Goal: Transaction & Acquisition: Subscribe to service/newsletter

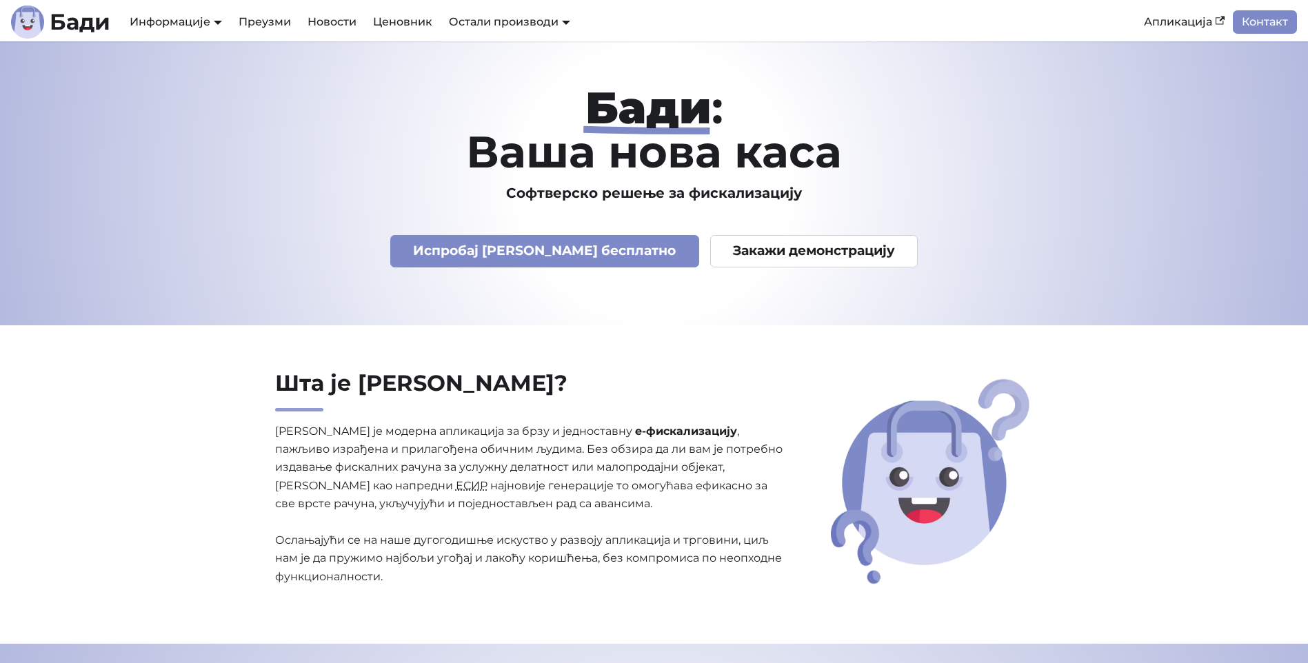
drag, startPoint x: 647, startPoint y: 402, endPoint x: 559, endPoint y: 105, distance: 309.1
click at [407, 24] on link "Ценовник" at bounding box center [403, 21] width 76 height 23
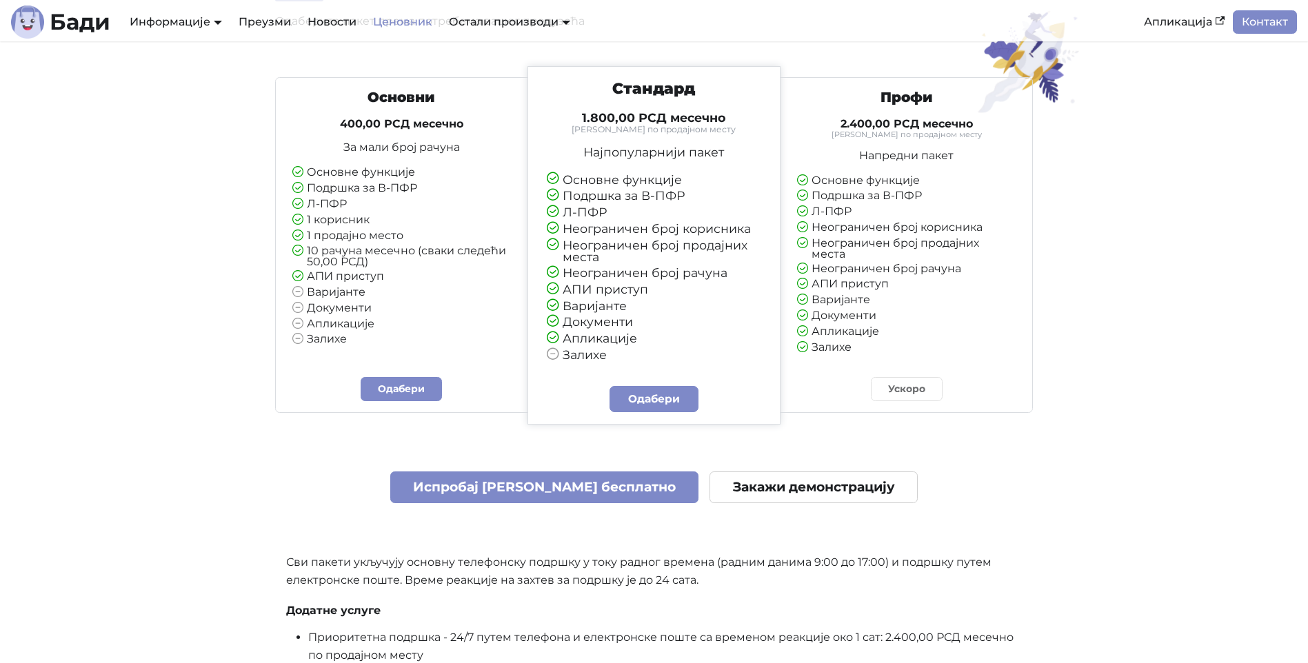
scroll to position [138, 0]
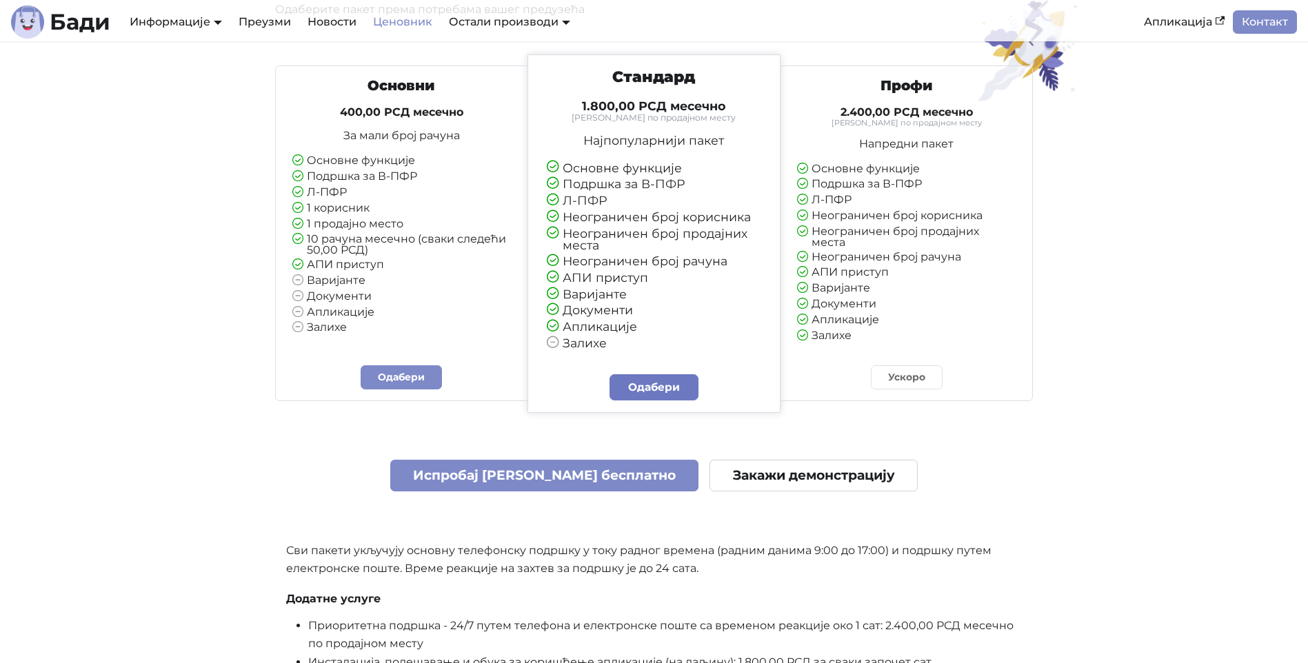
click at [668, 399] on link "Одабери" at bounding box center [654, 387] width 90 height 26
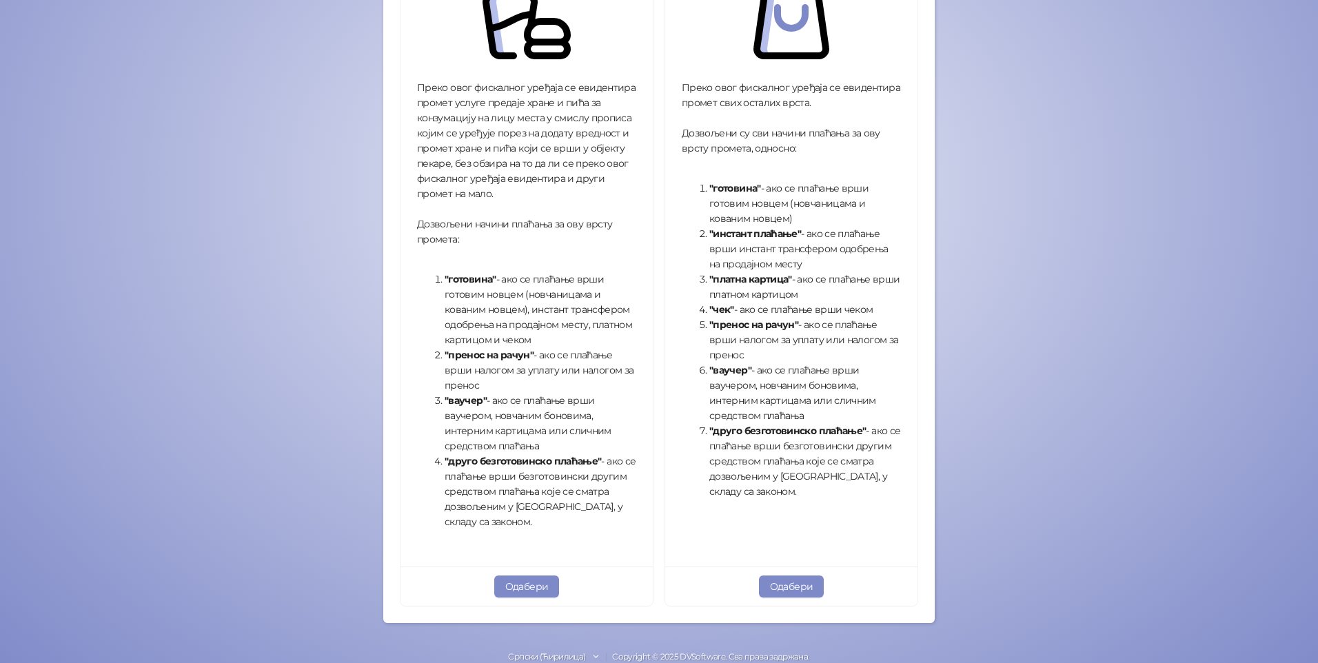
scroll to position [339, 0]
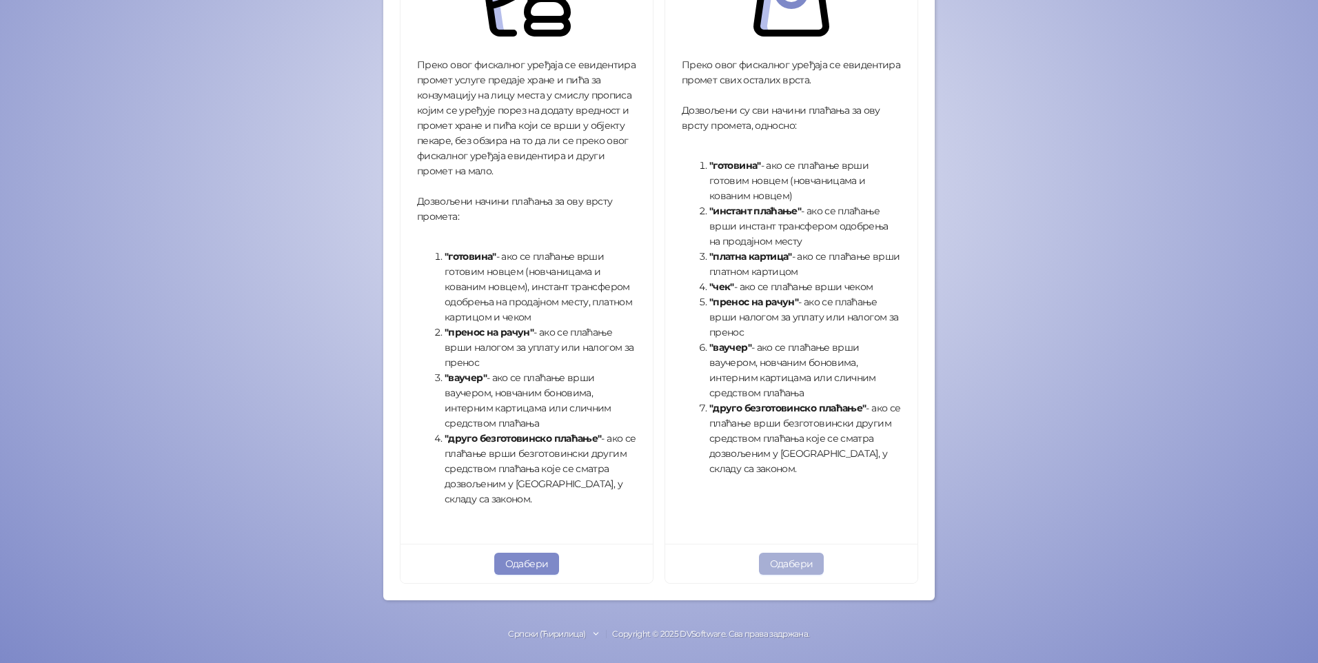
click at [777, 570] on button "Одабери" at bounding box center [791, 564] width 65 height 22
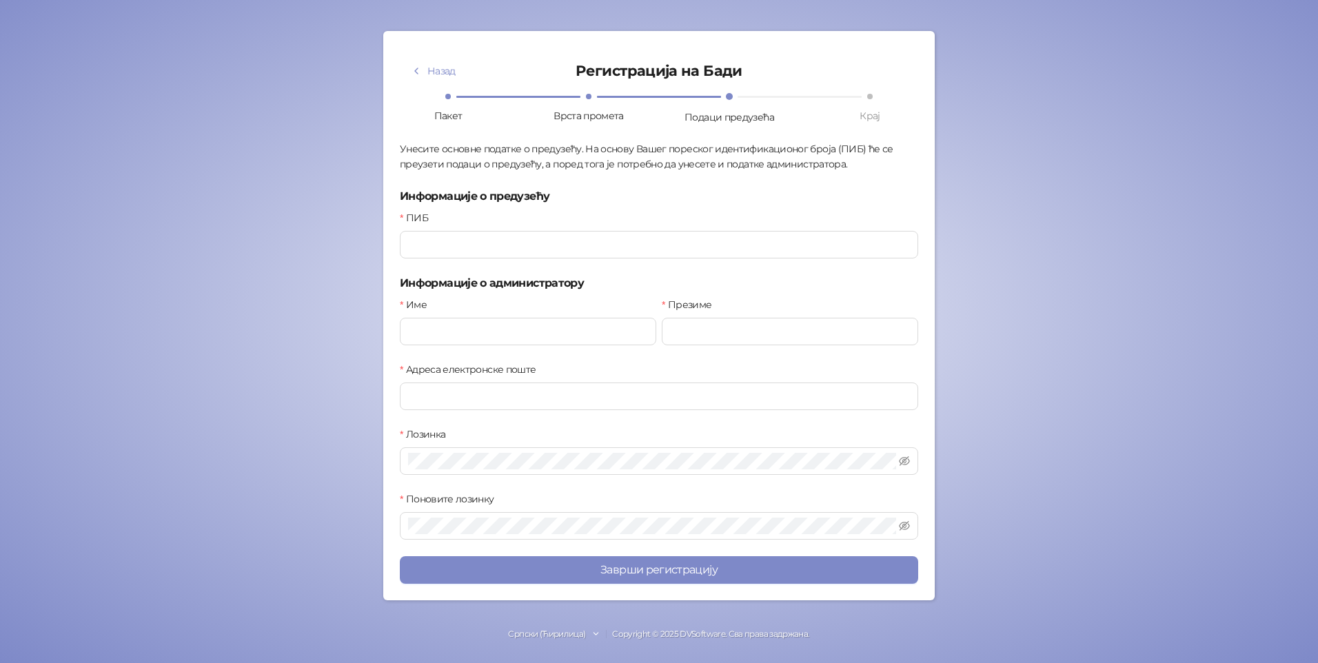
scroll to position [49, 0]
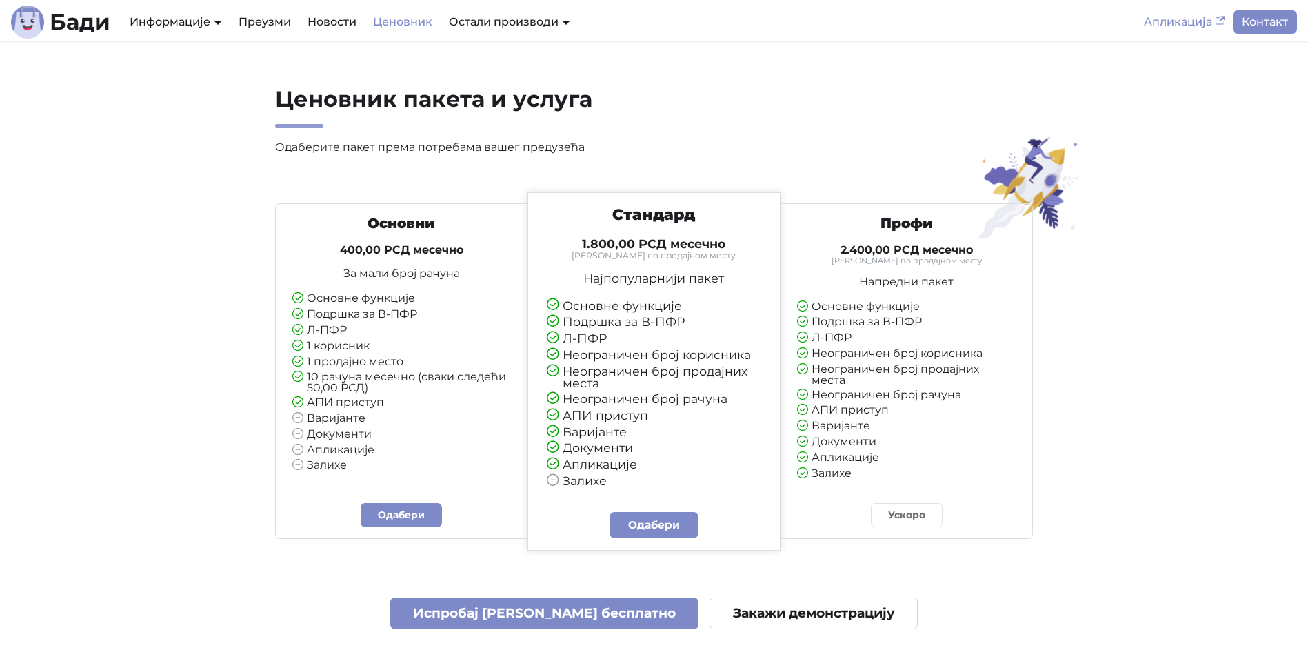
click at [1182, 27] on link "Апликација" at bounding box center [1184, 21] width 97 height 23
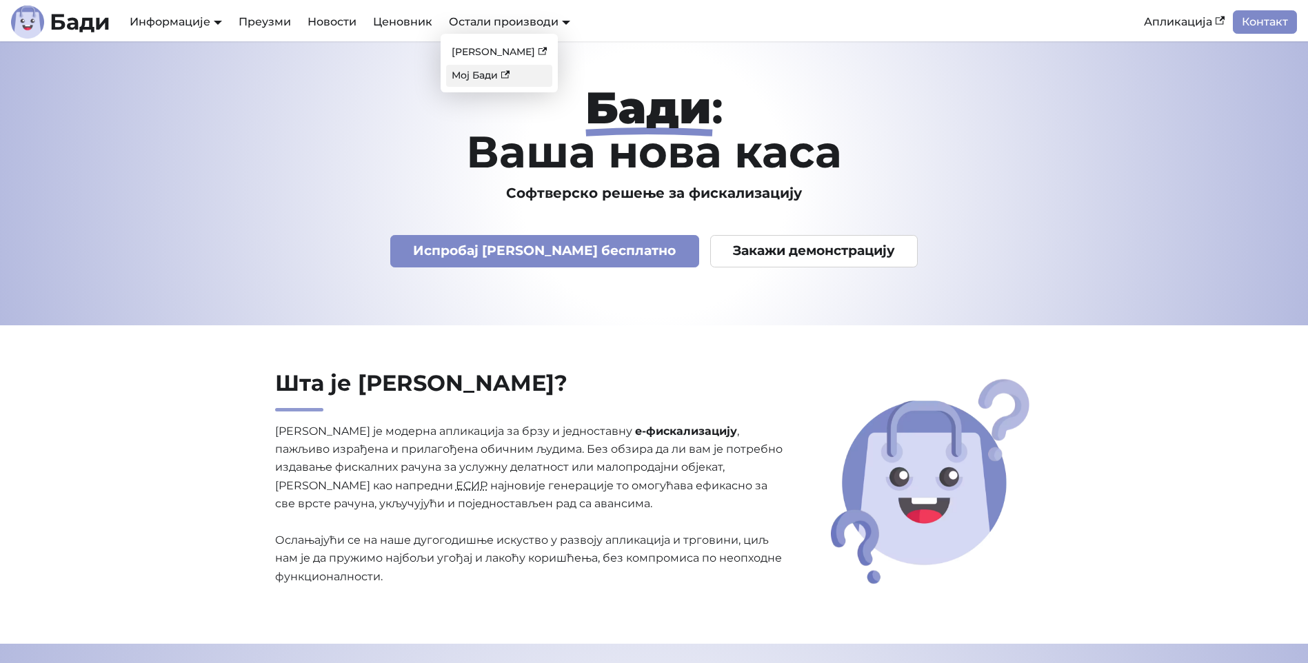
click at [470, 72] on link "Мој Бади" at bounding box center [499, 75] width 106 height 21
click at [391, 17] on link "Ценовник" at bounding box center [403, 21] width 76 height 23
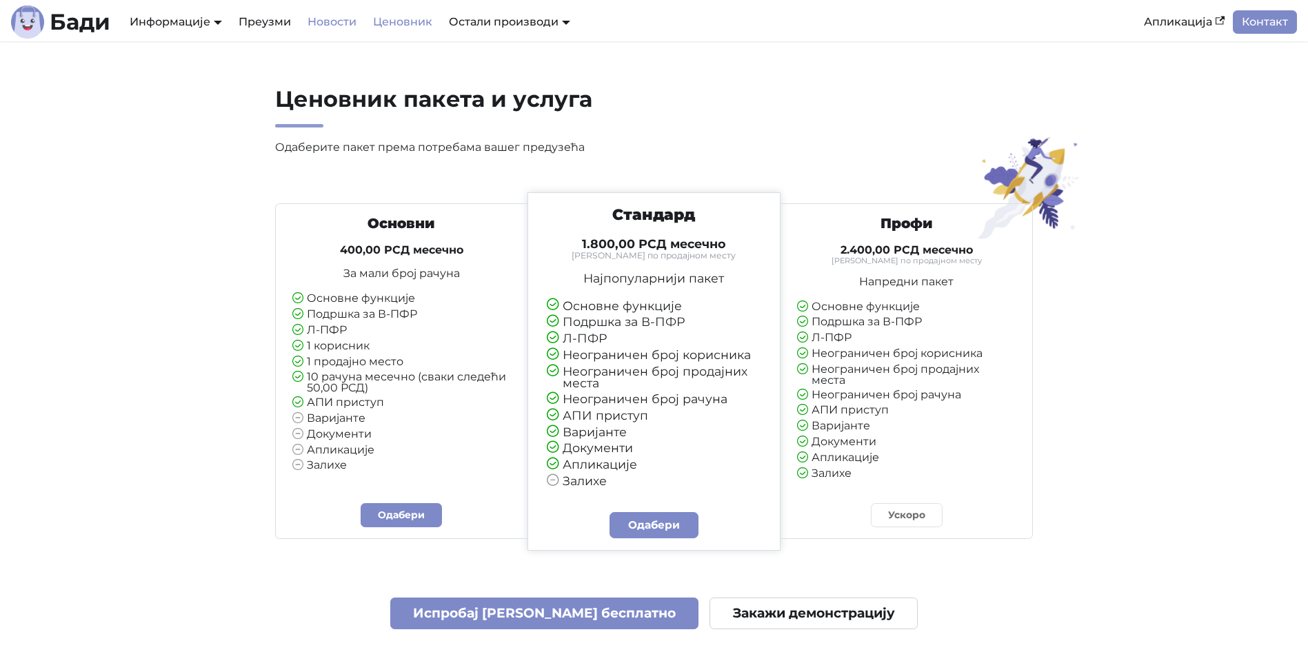
click at [355, 26] on link "Новости" at bounding box center [331, 21] width 65 height 23
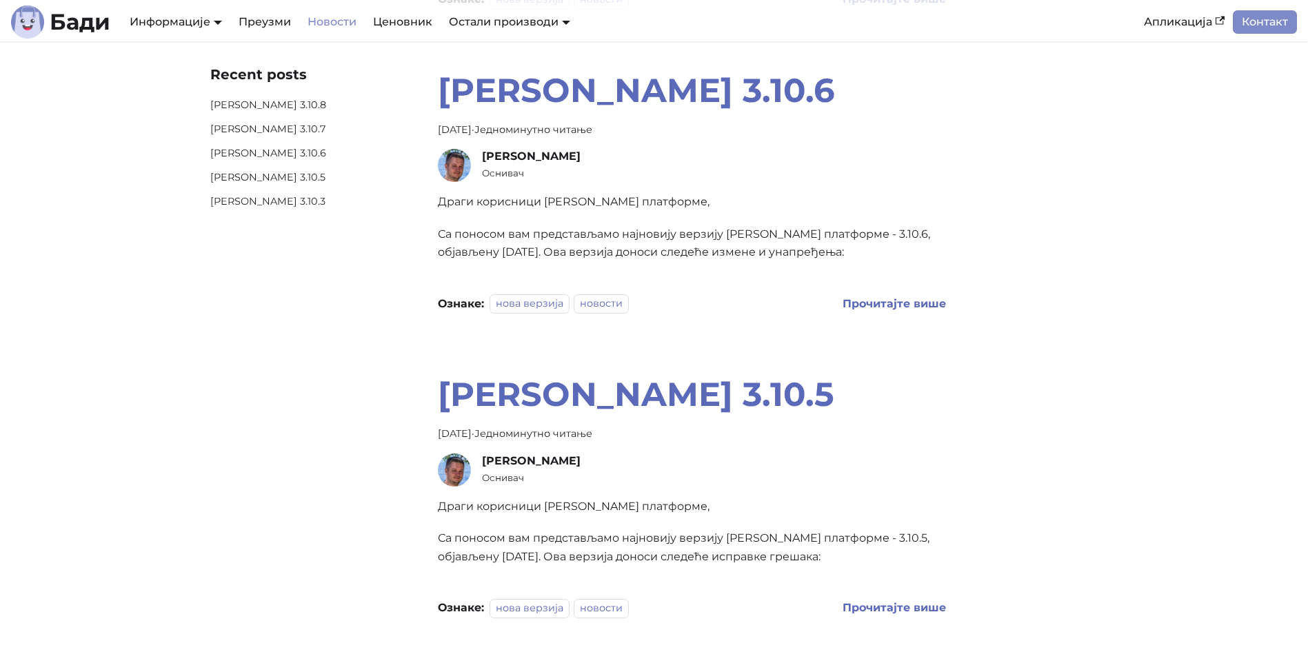
scroll to position [621, 0]
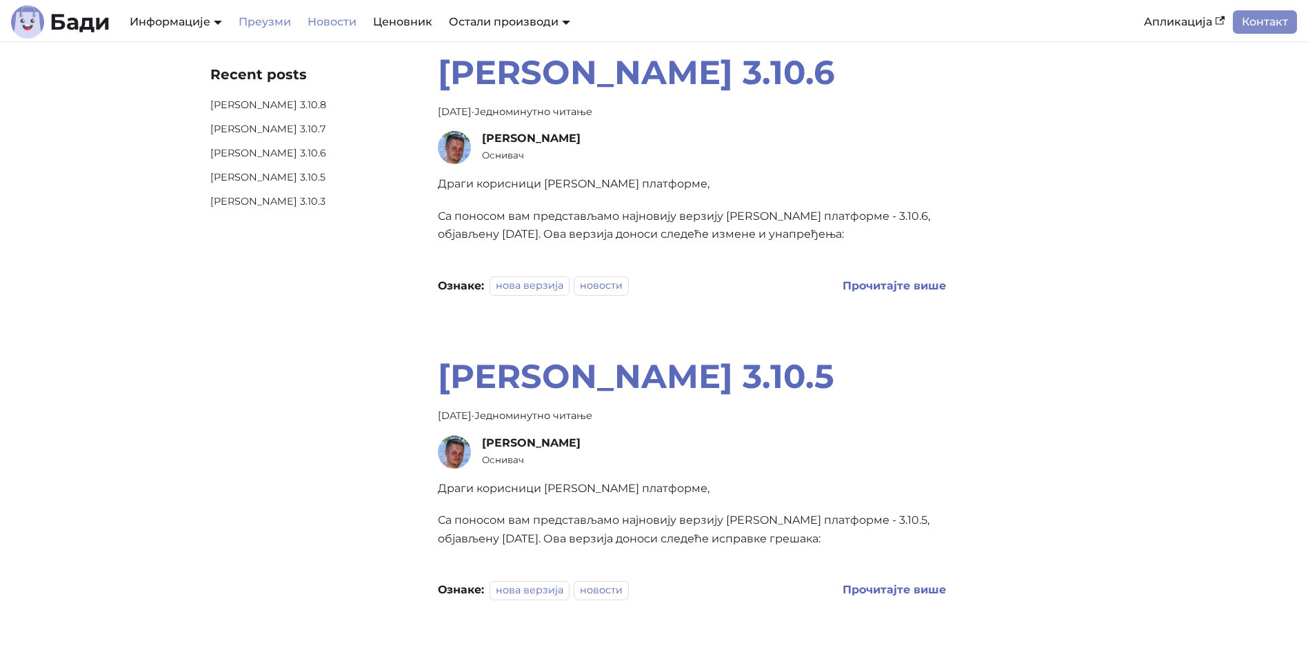
click at [283, 21] on link "Преузми" at bounding box center [264, 21] width 69 height 23
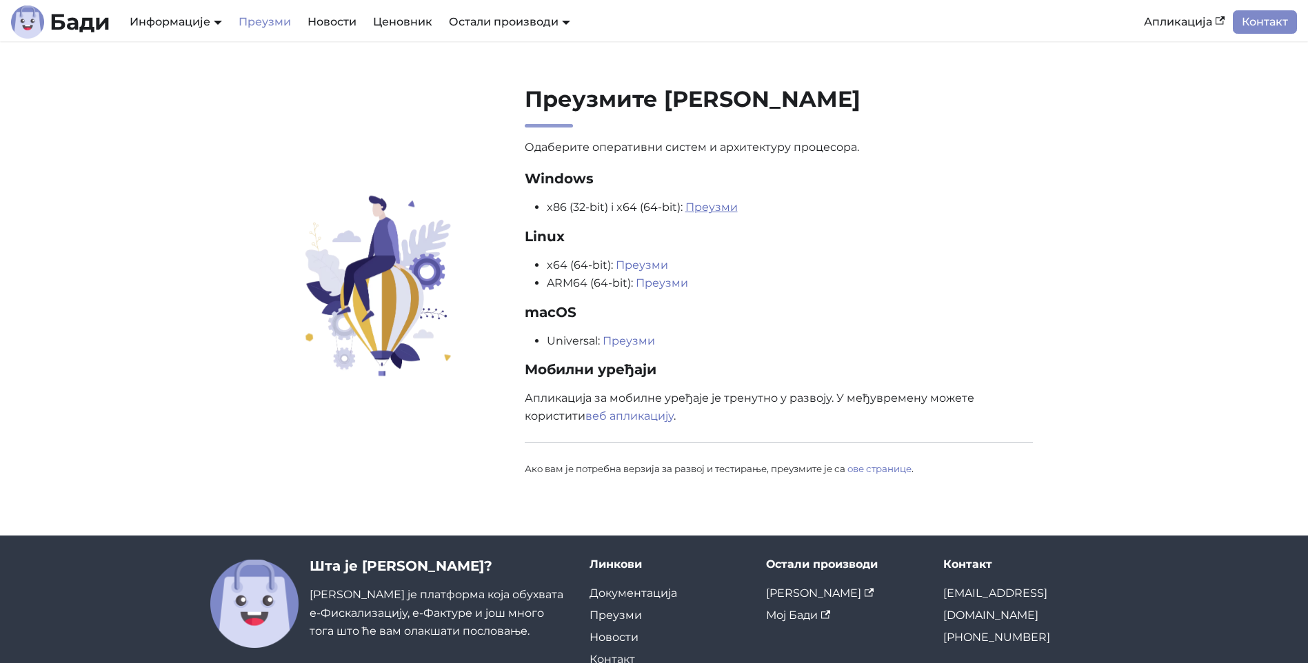
click at [704, 208] on link "Преузми" at bounding box center [711, 207] width 52 height 13
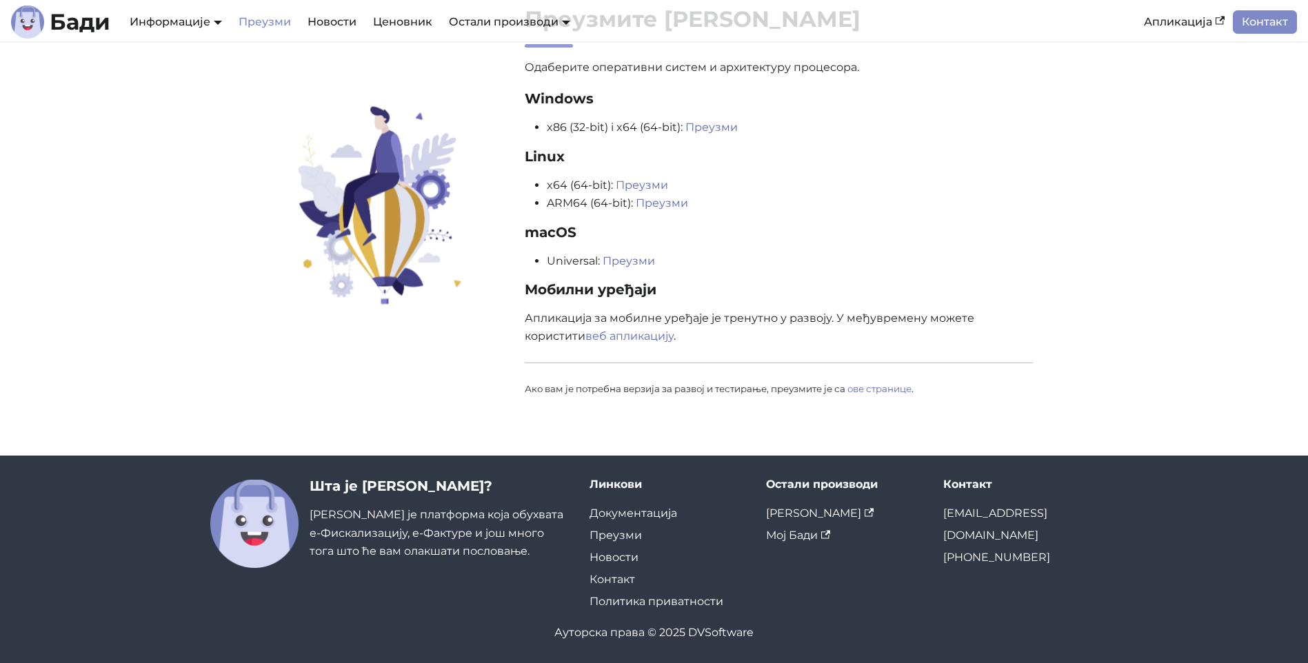
scroll to position [81, 0]
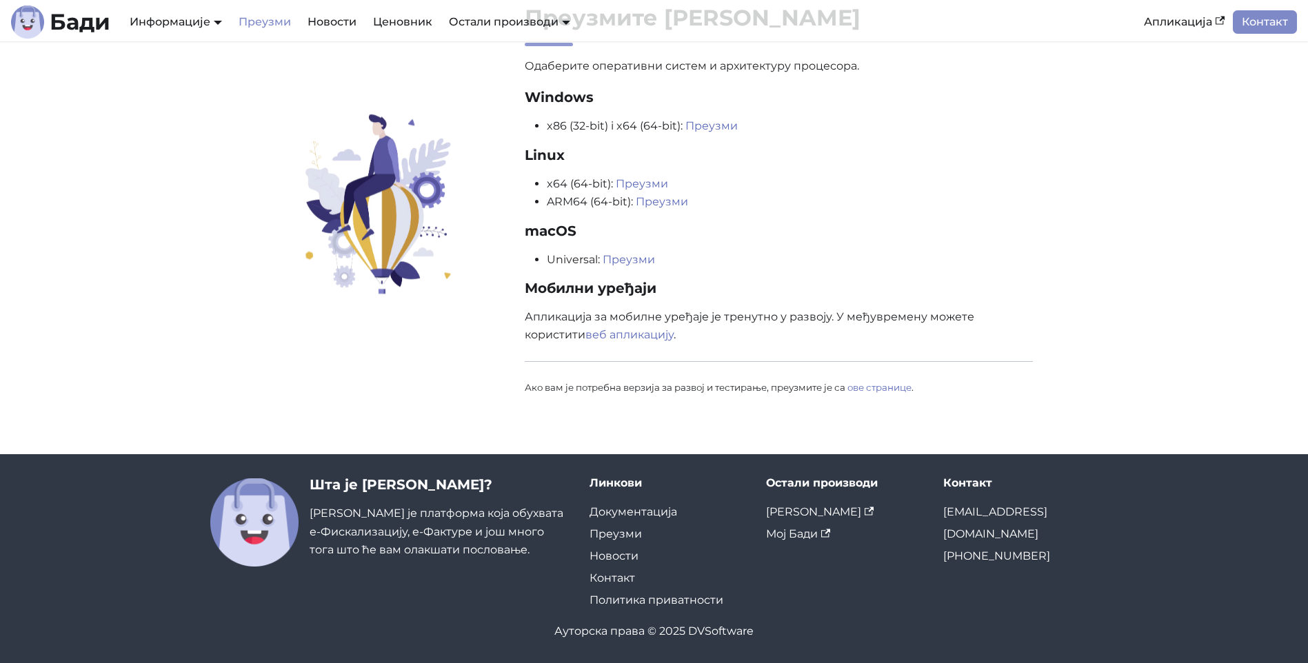
click at [989, 208] on li "ARM64 (64-bit): Преузми" at bounding box center [790, 202] width 487 height 18
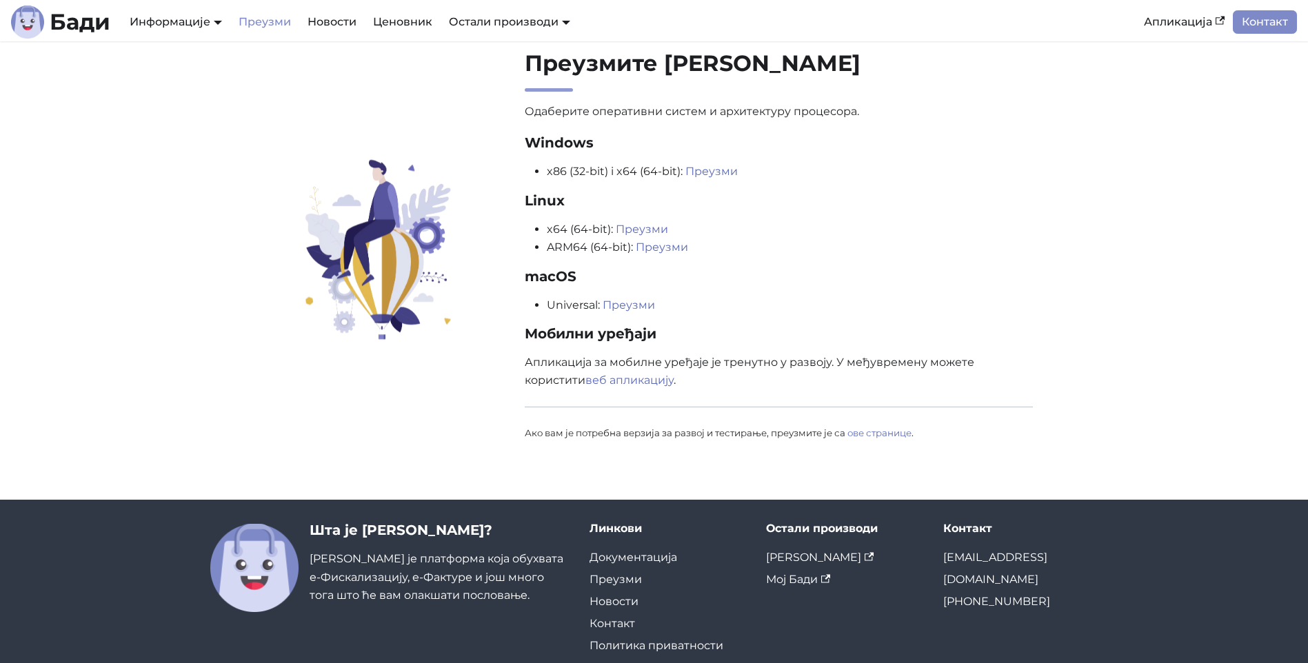
scroll to position [0, 0]
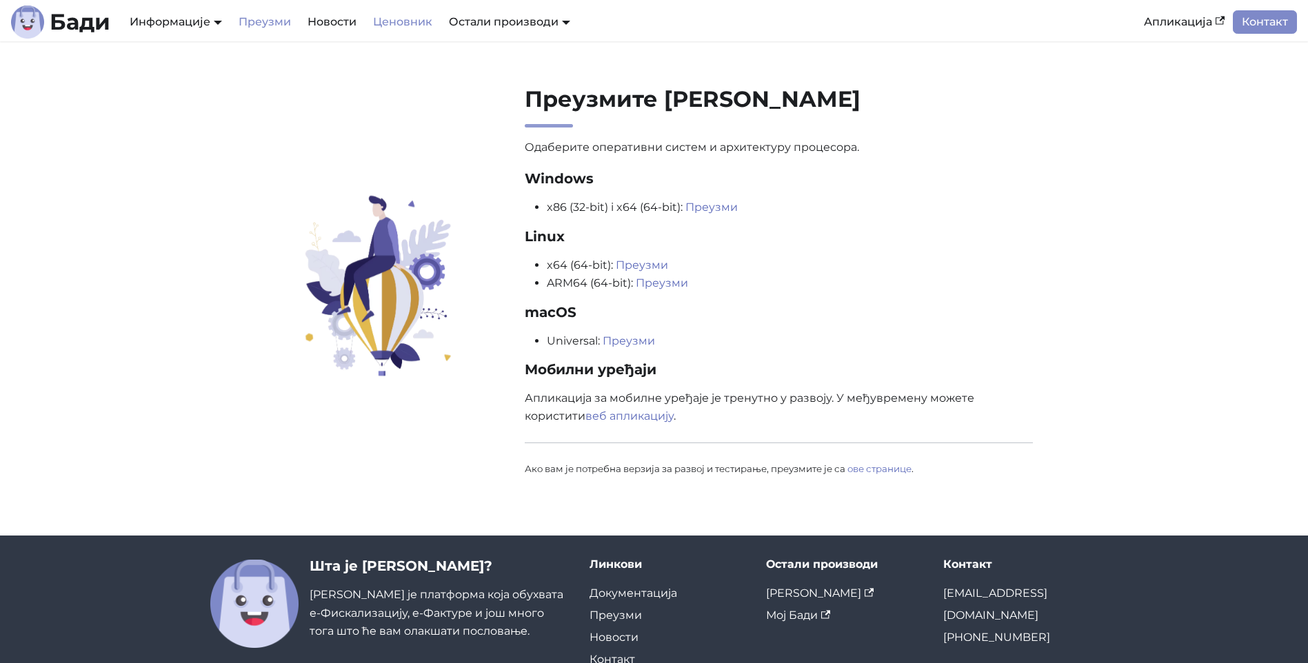
click at [412, 17] on link "Ценовник" at bounding box center [403, 21] width 76 height 23
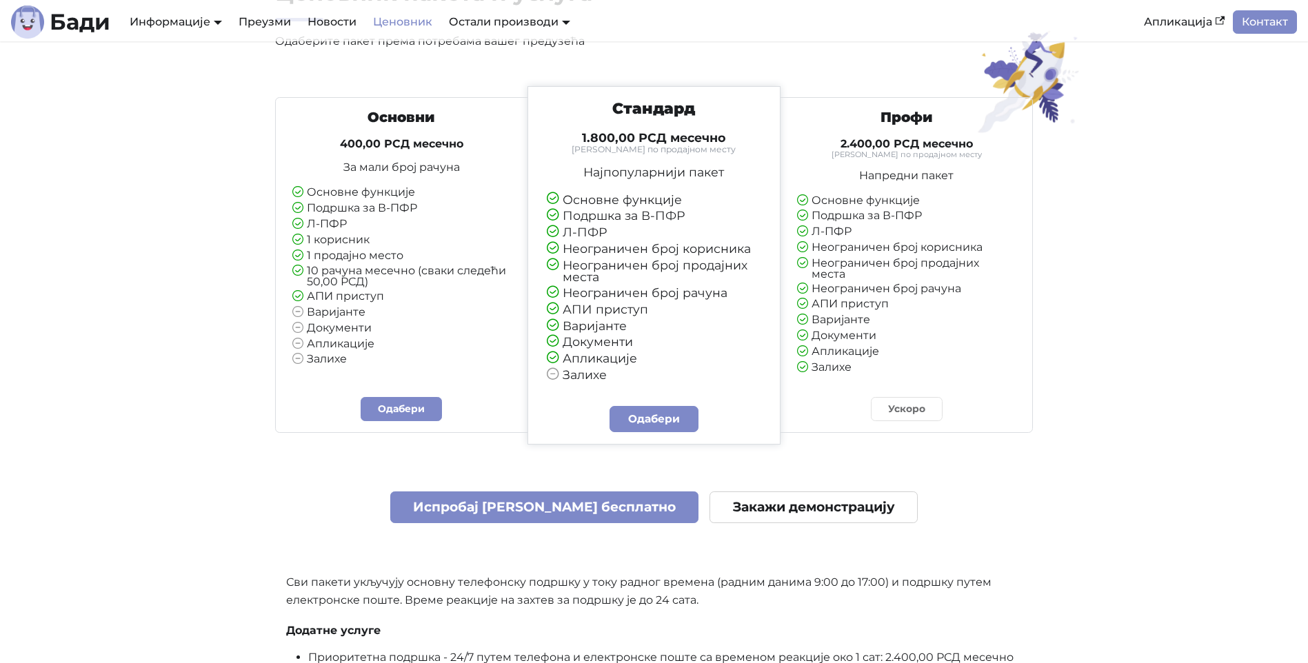
scroll to position [138, 0]
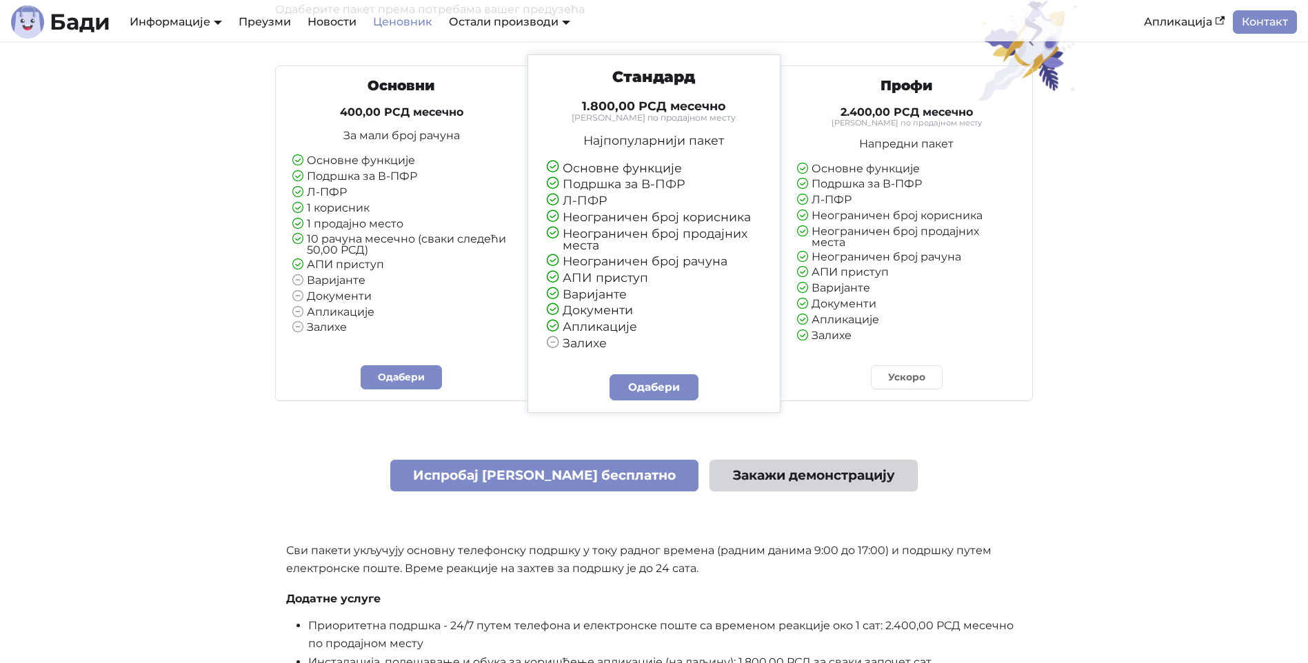
click at [759, 467] on link "Закажи демонстрацију" at bounding box center [813, 476] width 208 height 32
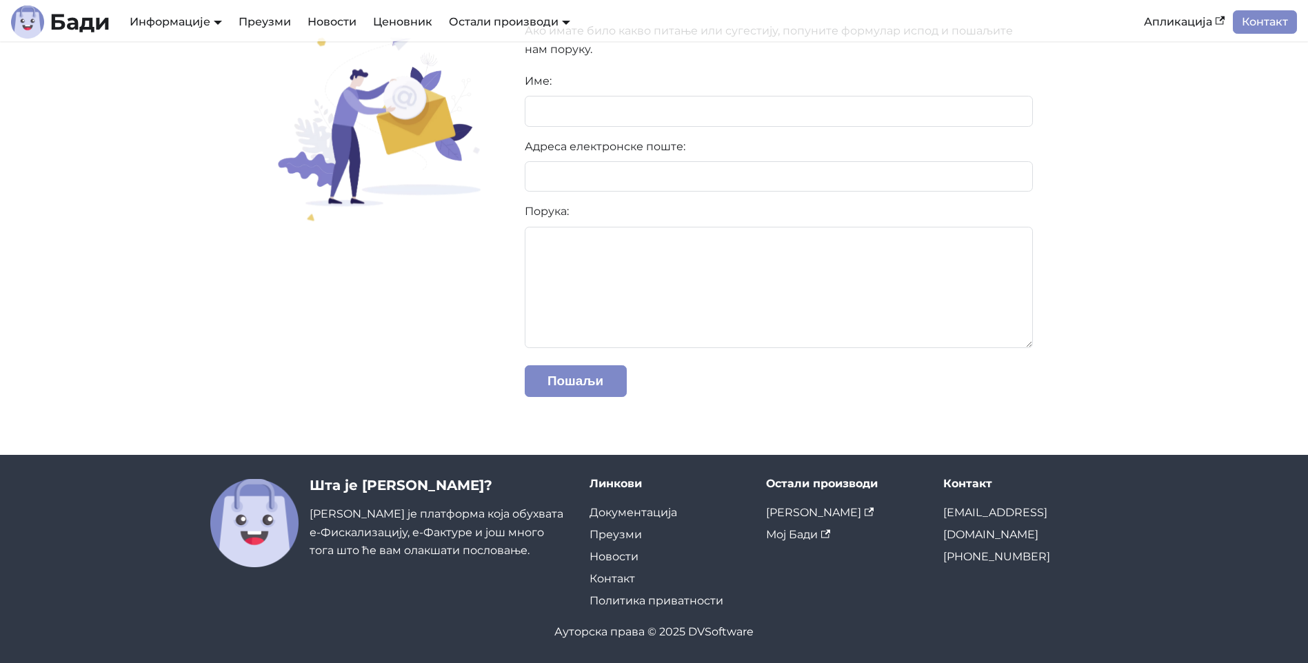
scroll to position [236, 0]
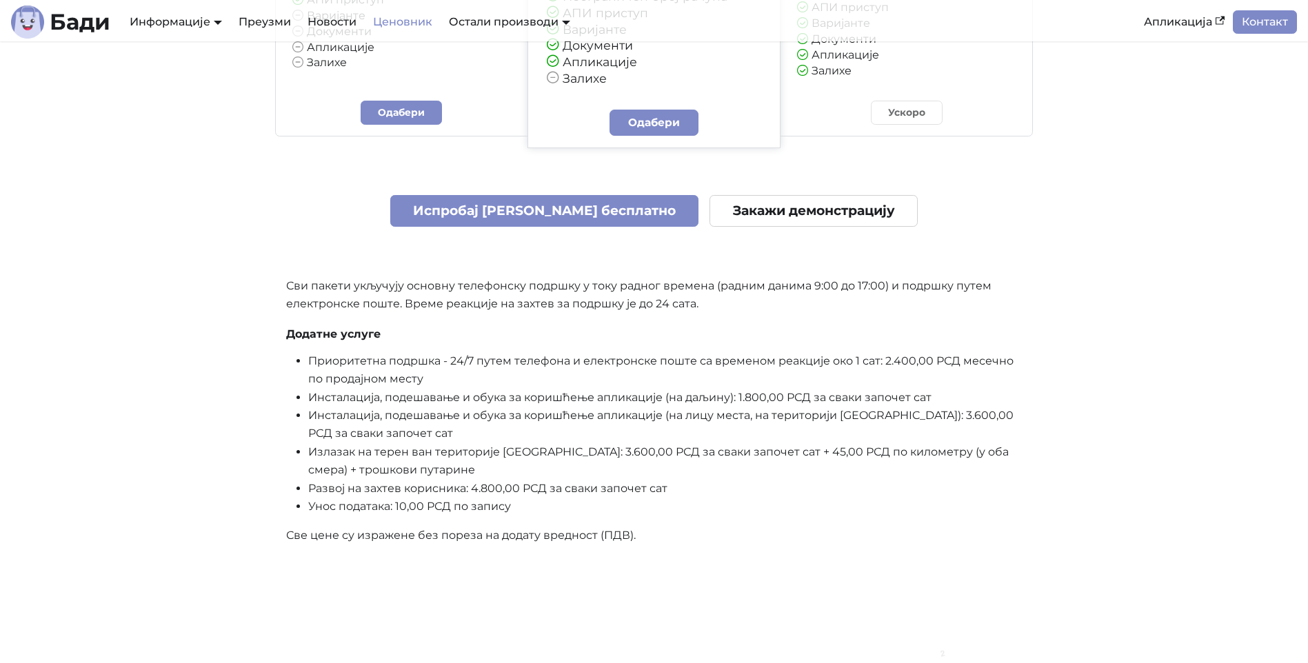
scroll to position [414, 0]
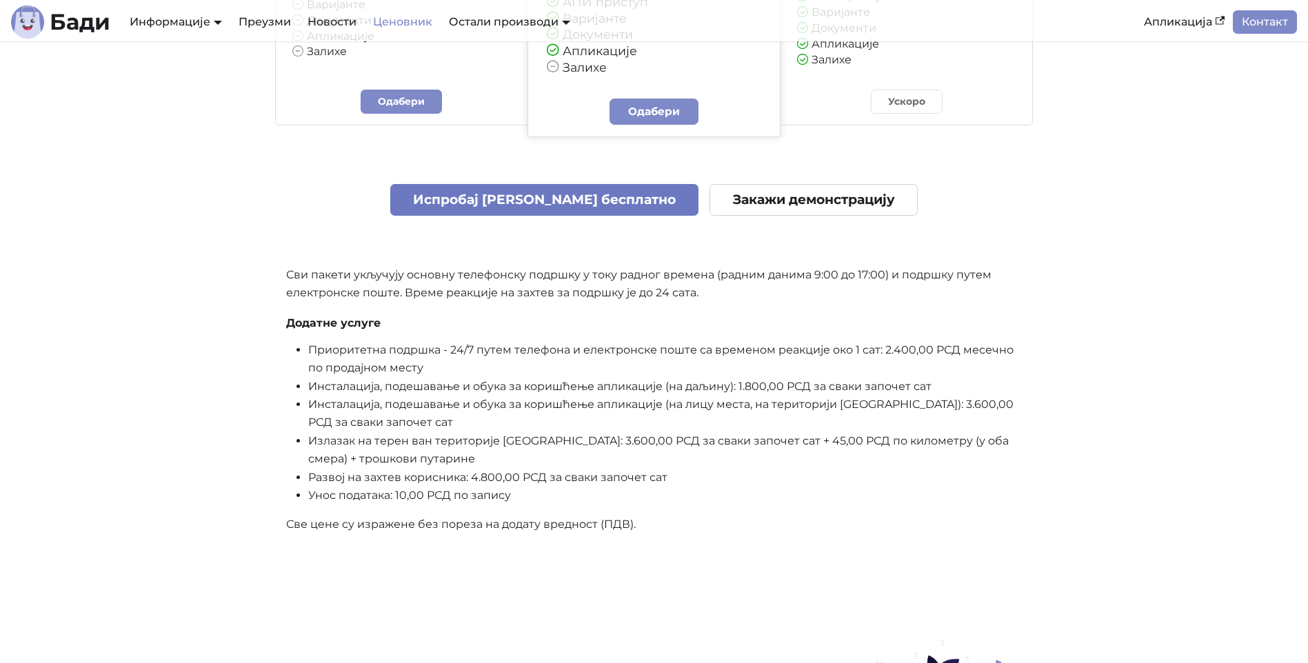
click at [538, 203] on link "Испробај Бади бесплатно" at bounding box center [544, 200] width 309 height 32
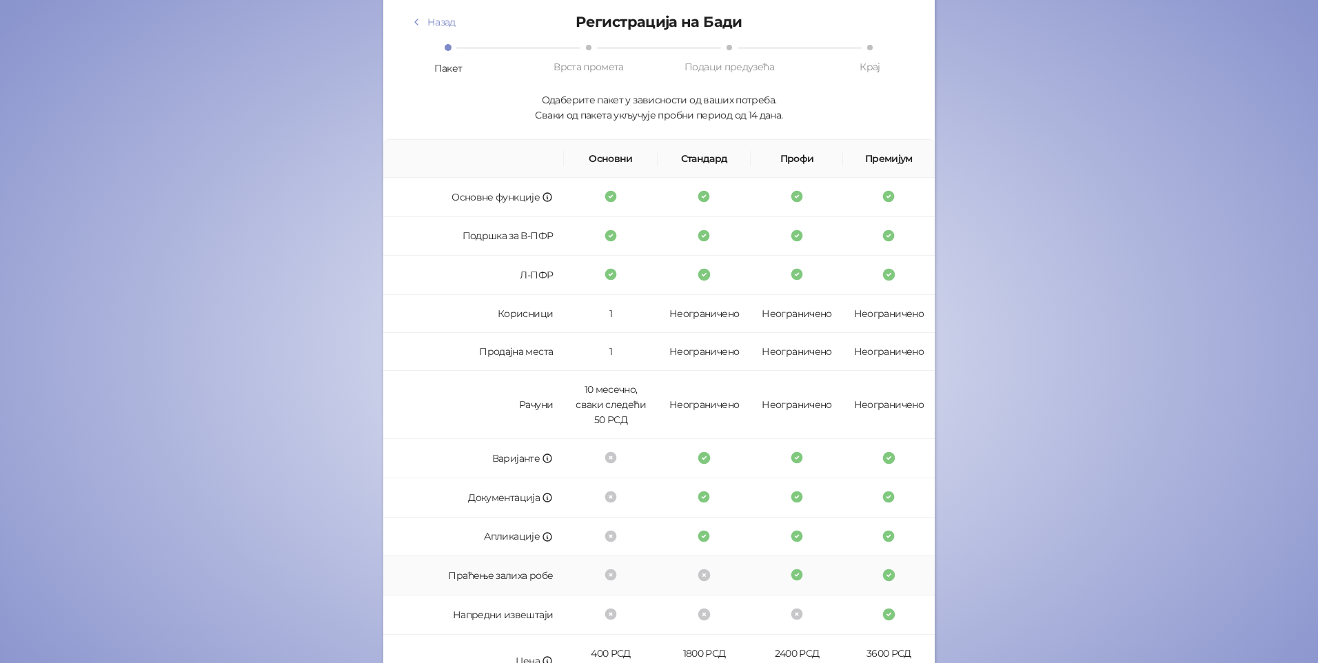
scroll to position [167, 0]
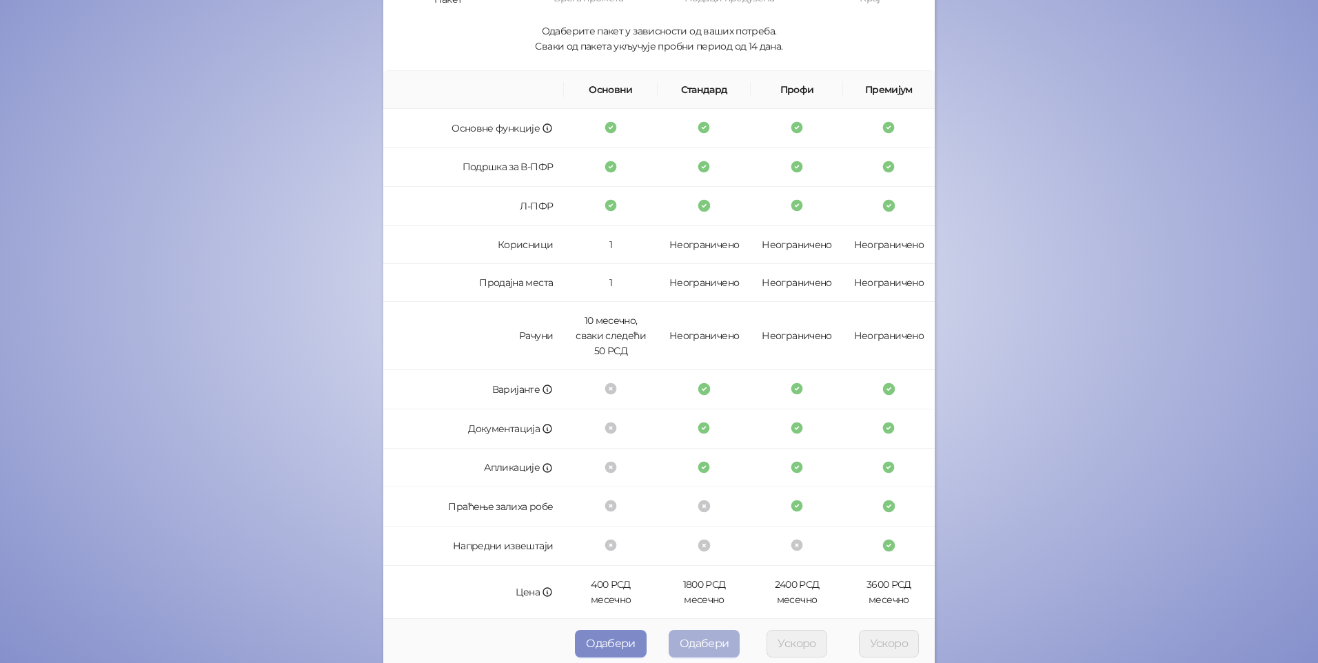
click at [706, 644] on button "Одабери" at bounding box center [705, 644] width 72 height 28
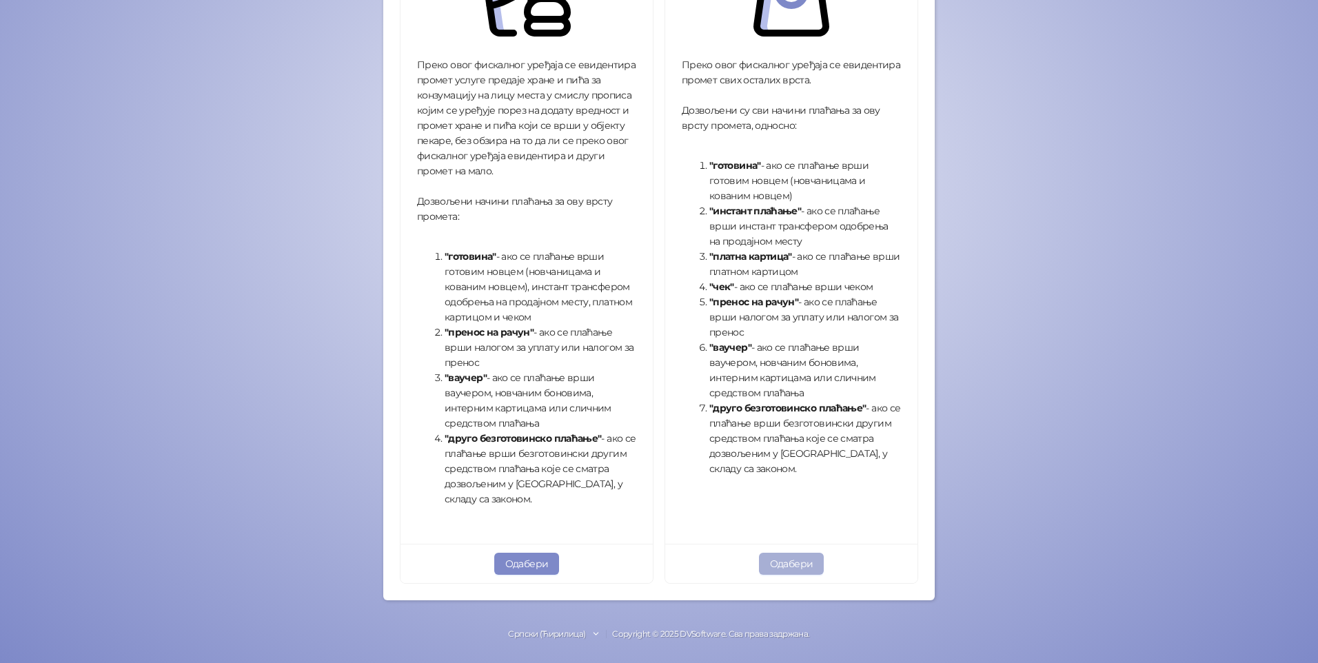
click at [779, 565] on button "Одабери" at bounding box center [791, 564] width 65 height 22
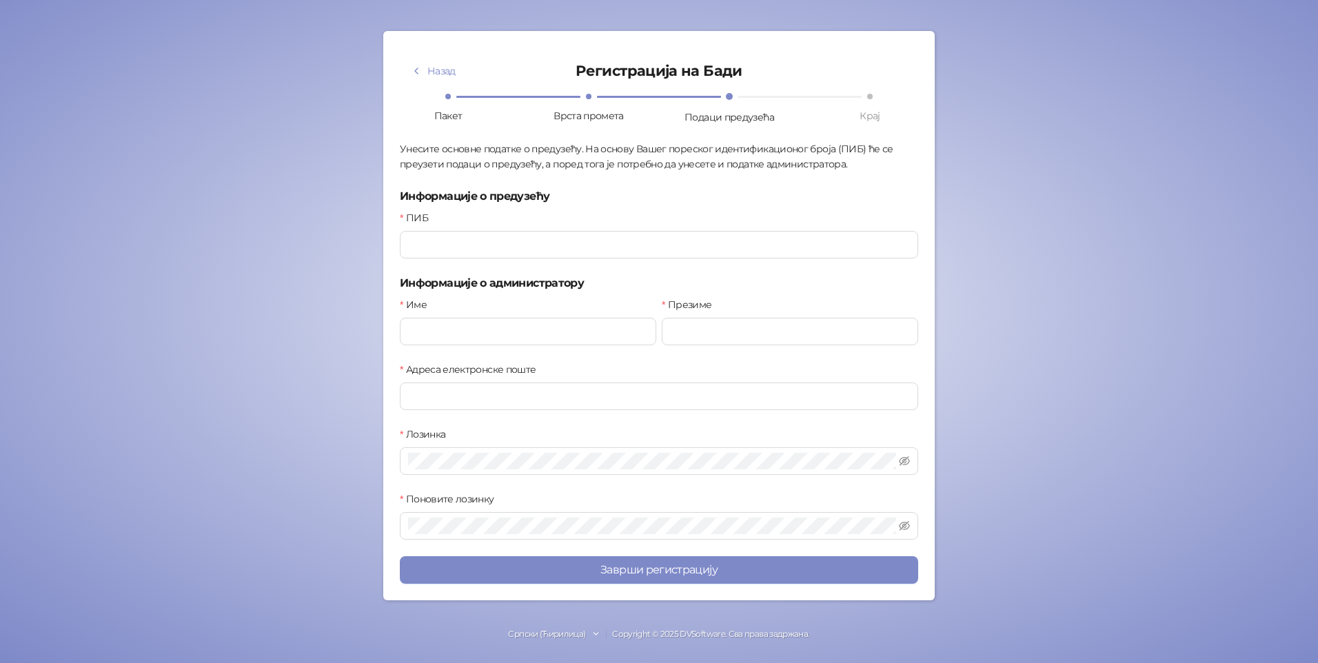
scroll to position [49, 0]
click at [552, 244] on input "ПИБ" at bounding box center [659, 245] width 518 height 28
